Goal: Task Accomplishment & Management: Manage account settings

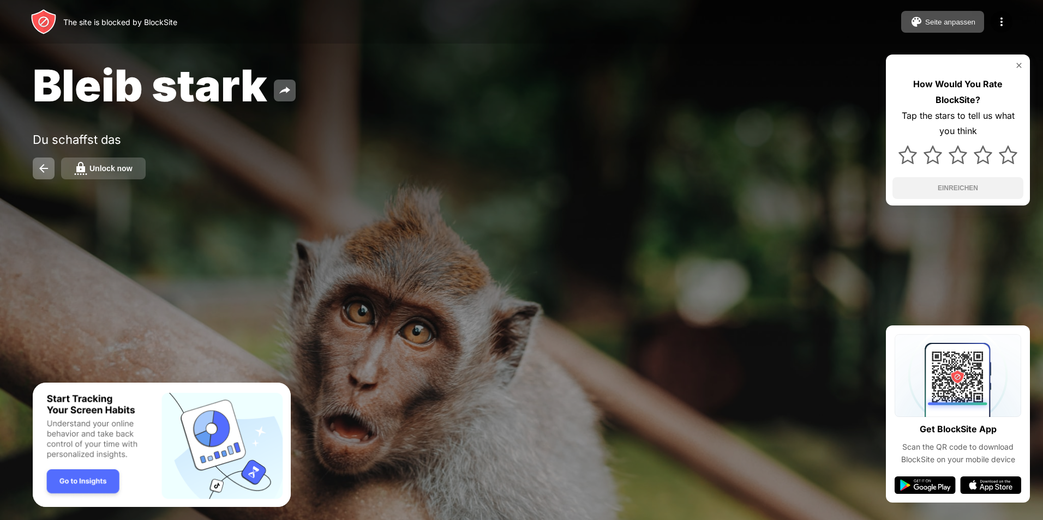
click at [107, 172] on div "Unlock now" at bounding box center [110, 168] width 43 height 9
click at [104, 165] on div "Unlock now" at bounding box center [110, 168] width 43 height 9
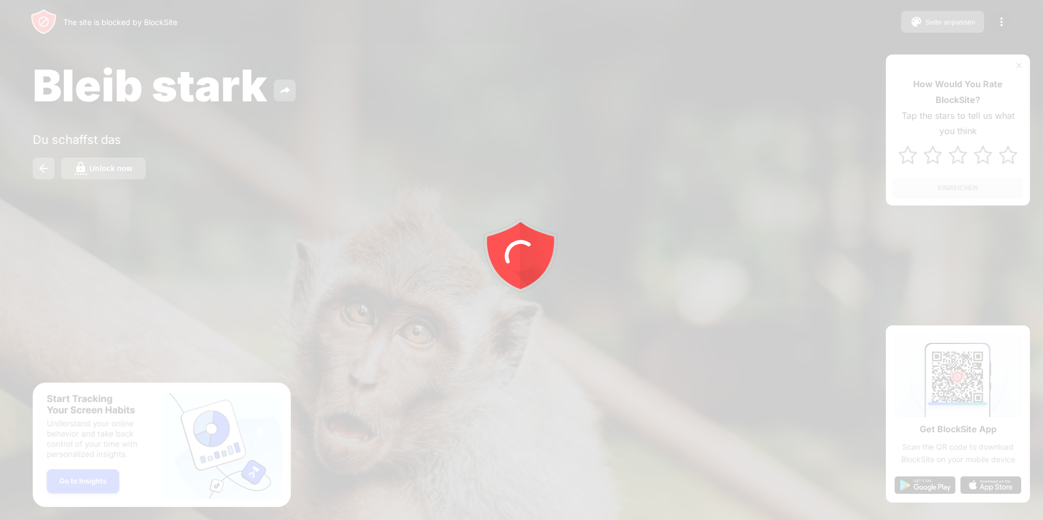
click at [104, 165] on div at bounding box center [521, 260] width 1043 height 520
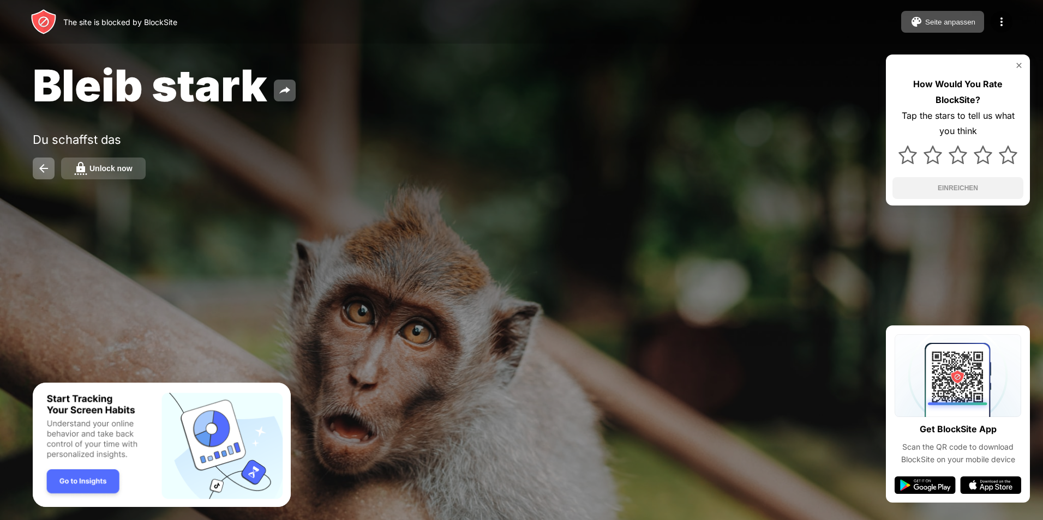
click at [104, 167] on div "Unlock now" at bounding box center [110, 168] width 43 height 9
click at [121, 161] on button "Unlock now" at bounding box center [103, 169] width 85 height 22
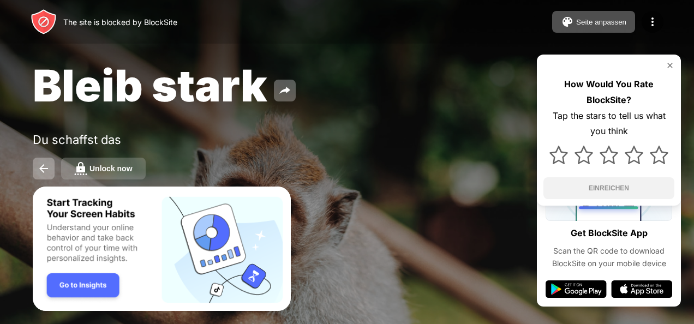
click at [122, 171] on div "Unlock now" at bounding box center [110, 168] width 43 height 9
